Goal: Manage account settings

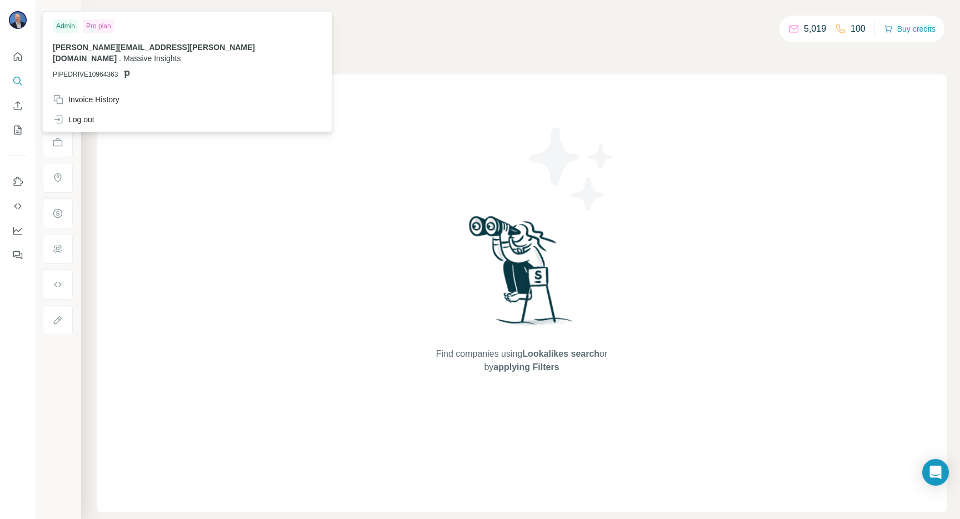
click at [14, 19] on img at bounding box center [18, 20] width 18 height 18
click at [12, 21] on img at bounding box center [18, 20] width 18 height 18
click at [66, 26] on div "Admin" at bounding box center [66, 25] width 26 height 13
click at [94, 26] on div "Pro plan" at bounding box center [99, 25] width 32 height 13
click at [13, 56] on icon "Quick start" at bounding box center [17, 56] width 11 height 11
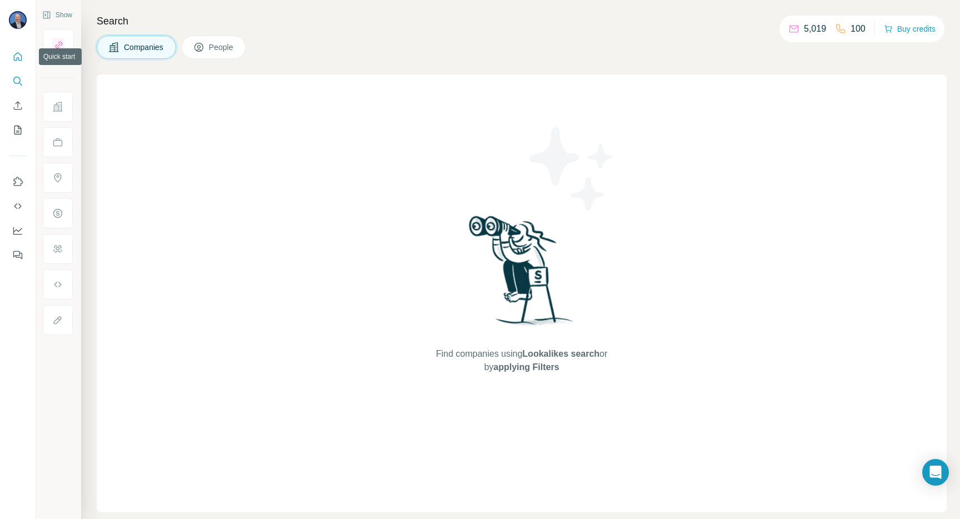
click at [19, 57] on icon "Quick start" at bounding box center [17, 56] width 11 height 11
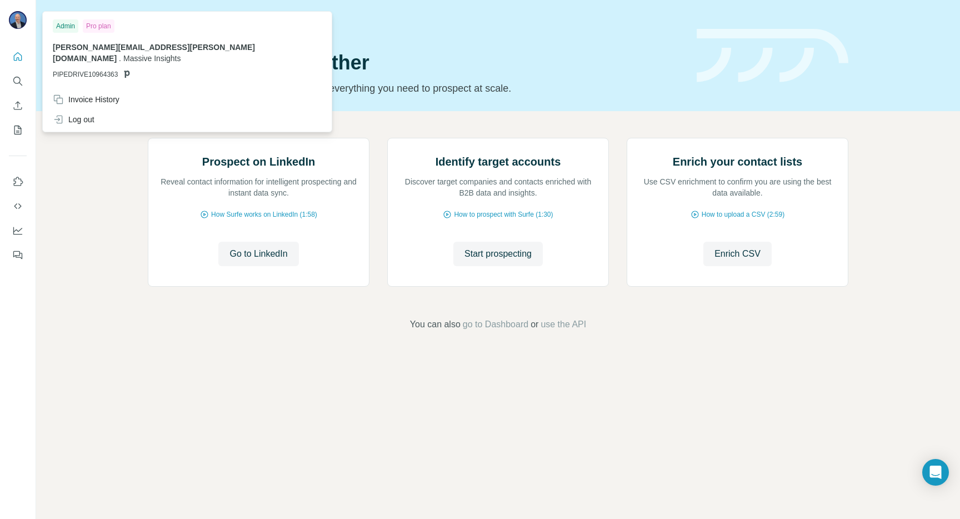
click at [21, 22] on img at bounding box center [18, 20] width 18 height 18
click at [81, 94] on div "Invoice History" at bounding box center [86, 99] width 67 height 11
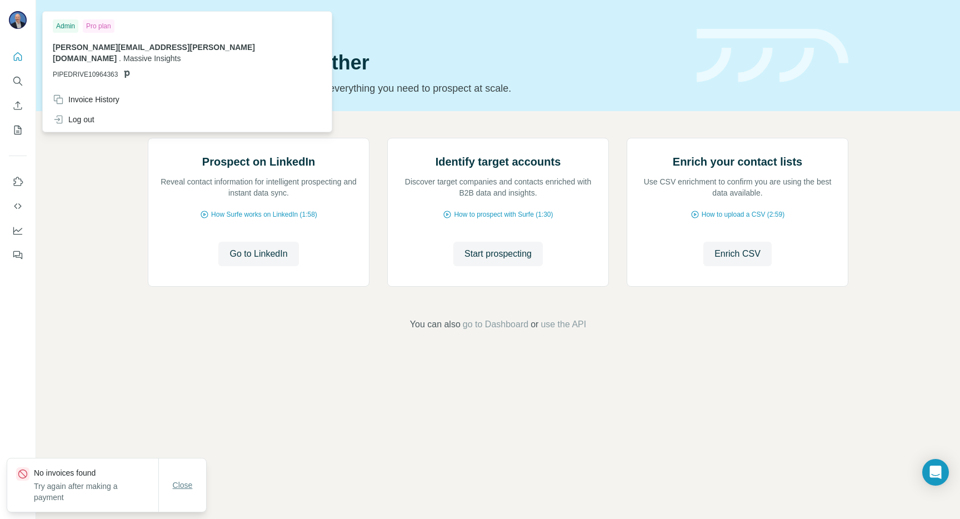
click at [180, 489] on span "Close" at bounding box center [183, 484] width 20 height 11
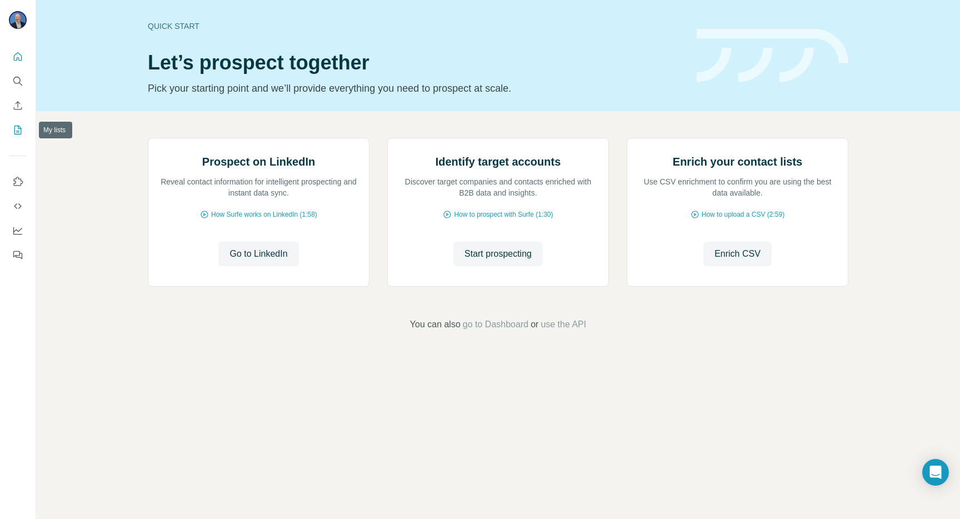
click at [18, 127] on icon "My lists" at bounding box center [19, 129] width 6 height 7
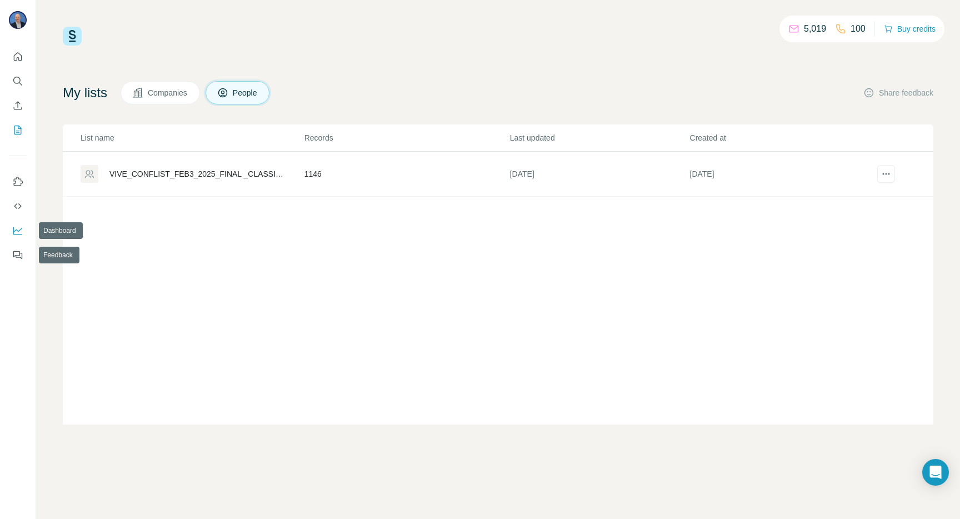
click at [18, 228] on icon "Dashboard" at bounding box center [17, 230] width 11 height 11
